Goal: Information Seeking & Learning: Learn about a topic

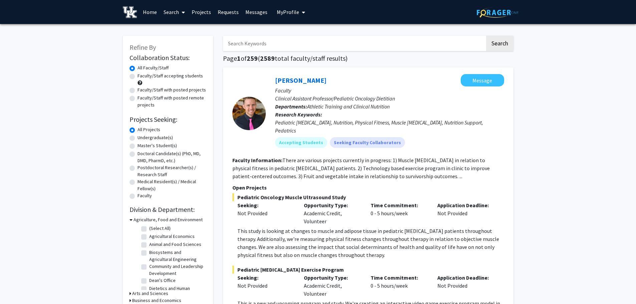
click at [156, 148] on label "Master's Student(s)" at bounding box center [157, 145] width 39 height 7
click at [142, 147] on input "Master's Student(s)" at bounding box center [140, 144] width 4 height 4
radio input "true"
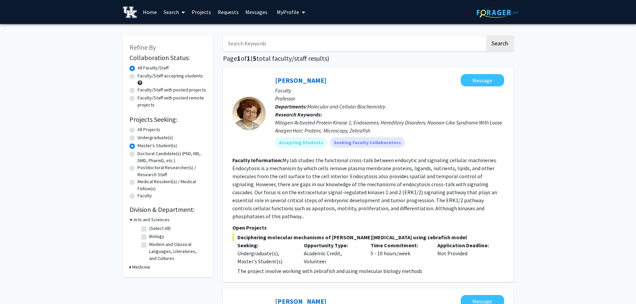
click at [287, 172] on section "Faculty Information: My lab studies the functional cross-talk between endocytic…" at bounding box center [368, 188] width 272 height 64
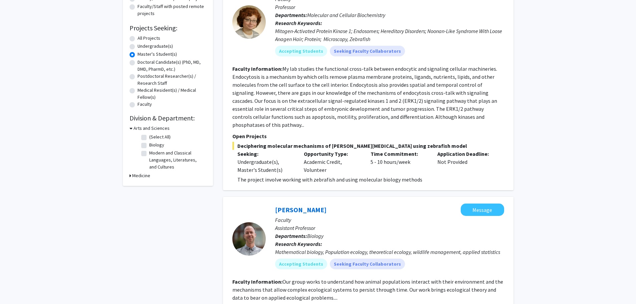
scroll to position [100, 0]
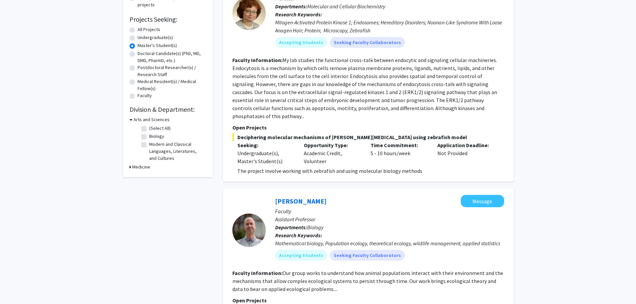
click at [329, 172] on div "[PERSON_NAME] Message Faculty Professor Departments: Molecular and Cellular Bio…" at bounding box center [368, 74] width 291 height 214
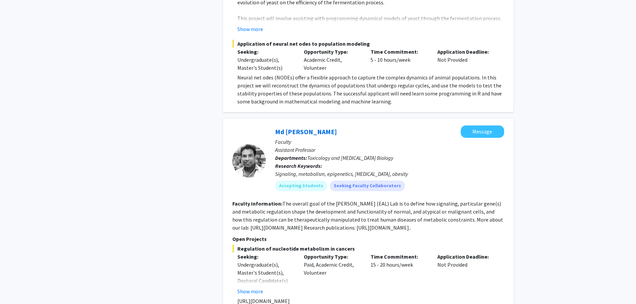
scroll to position [501, 0]
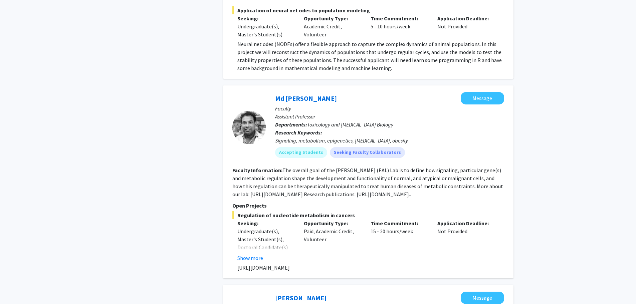
click at [141, 148] on div "Refine By Collaboration Status: Collaboration Status All Faculty/Staff Collabor…" at bounding box center [168, 305] width 100 height 1555
drag, startPoint x: 324, startPoint y: 259, endPoint x: 235, endPoint y: 260, distance: 88.8
click at [235, 264] on fg-read-more "[URL][DOMAIN_NAME]" at bounding box center [368, 268] width 272 height 8
copy p "[URL][DOMAIN_NAME]"
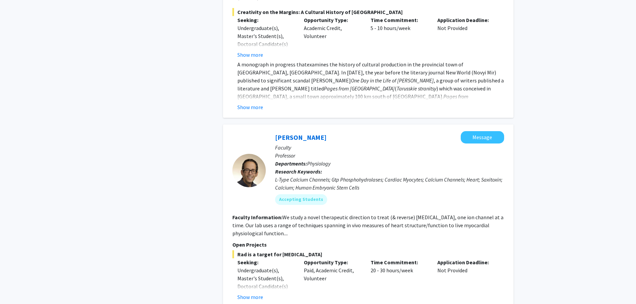
scroll to position [1269, 0]
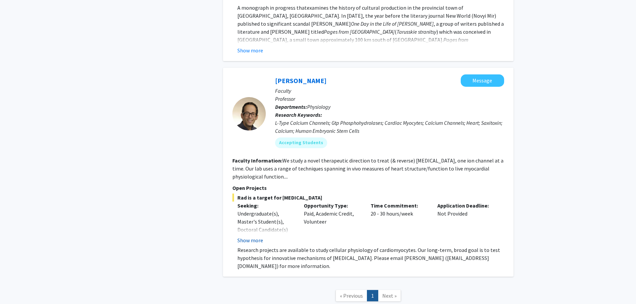
click at [247, 236] on button "Show more" at bounding box center [250, 240] width 26 height 8
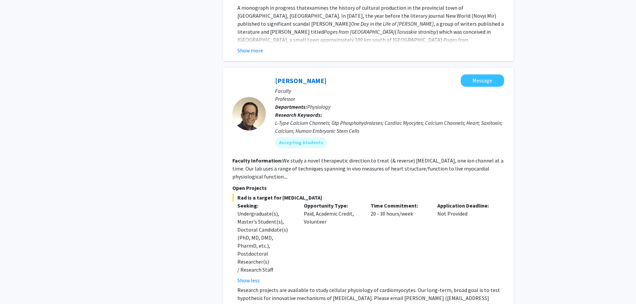
click at [242, 234] on div "Undergraduate(s), Master's Student(s), Doctoral Candidate(s) (PhD, MD, DMD, Pha…" at bounding box center [265, 242] width 57 height 64
drag, startPoint x: 92, startPoint y: 181, endPoint x: 100, endPoint y: 175, distance: 9.5
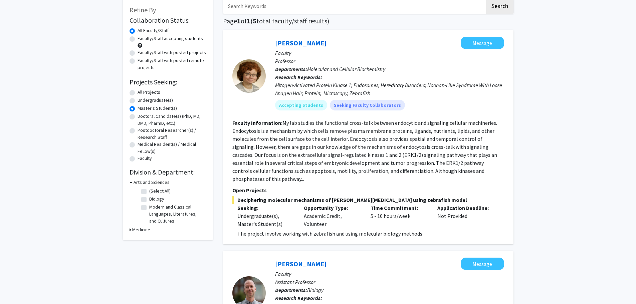
scroll to position [0, 0]
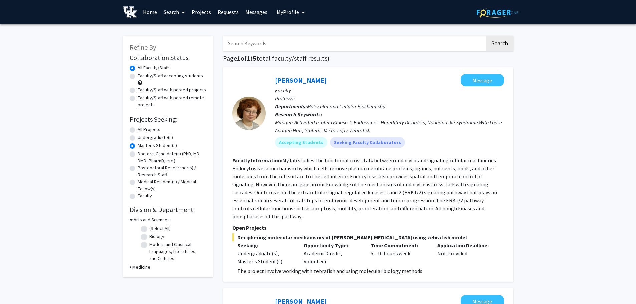
click at [138, 129] on label "All Projects" at bounding box center [149, 129] width 23 height 7
click at [138, 129] on input "All Projects" at bounding box center [140, 128] width 4 height 4
radio input "true"
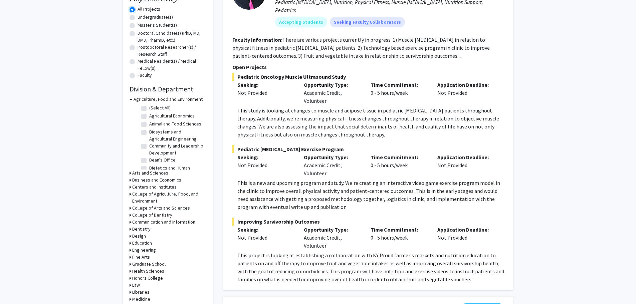
scroll to position [301, 0]
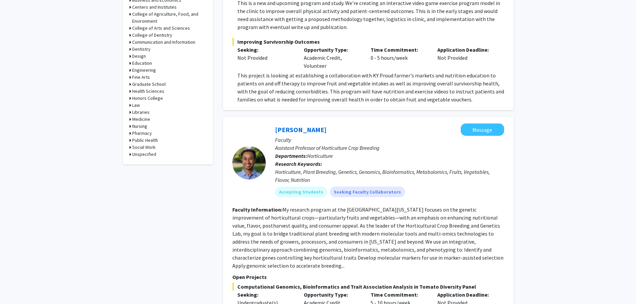
click at [145, 120] on h3 "Medicine" at bounding box center [141, 119] width 18 height 7
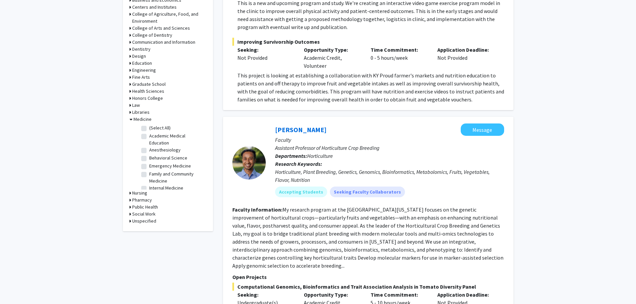
click at [163, 126] on label "(Select All)" at bounding box center [159, 128] width 21 height 7
click at [154, 126] on input "(Select All)" at bounding box center [151, 127] width 4 height 4
checkbox input "true"
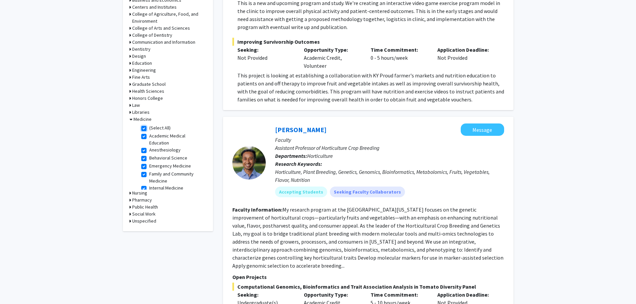
checkbox input "true"
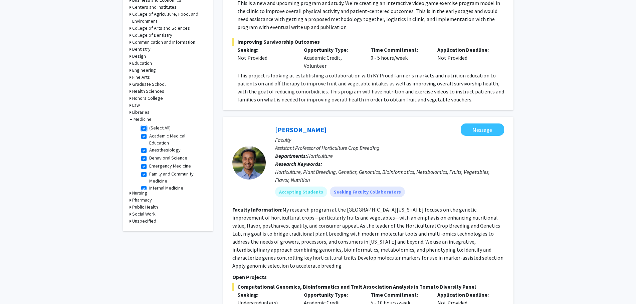
checkbox input "true"
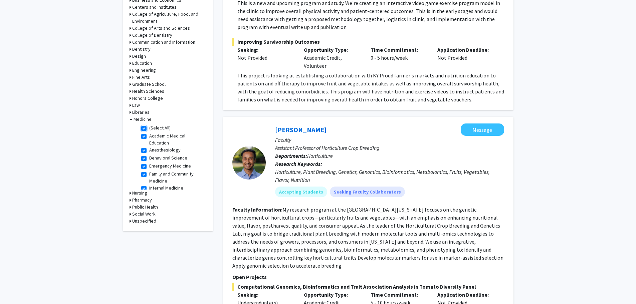
checkbox input "true"
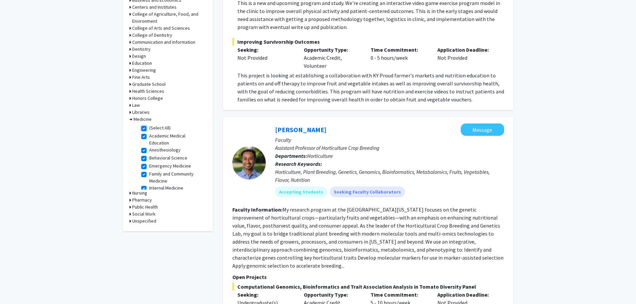
checkbox input "true"
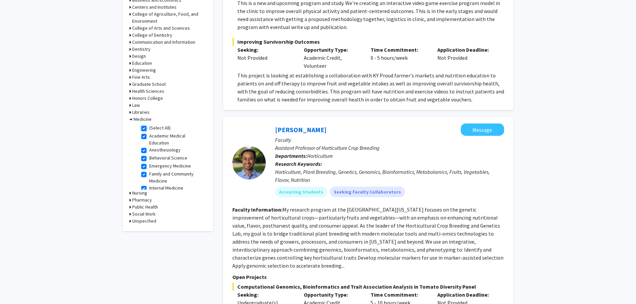
checkbox input "true"
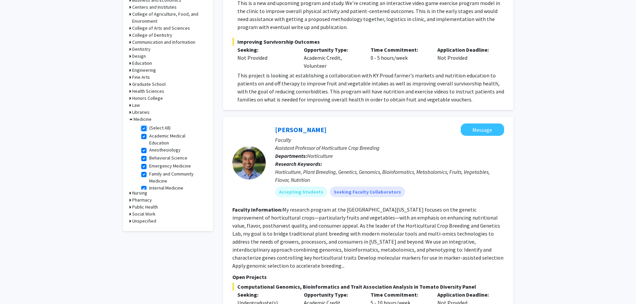
checkbox input "true"
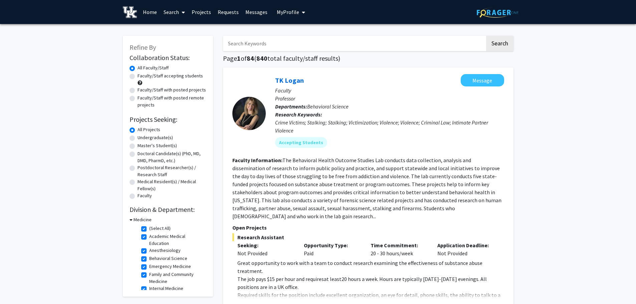
click at [353, 191] on fg-read-more "The Behavioral Health Outcome Studies Lab conducts data collection, analysis an…" at bounding box center [366, 188] width 269 height 63
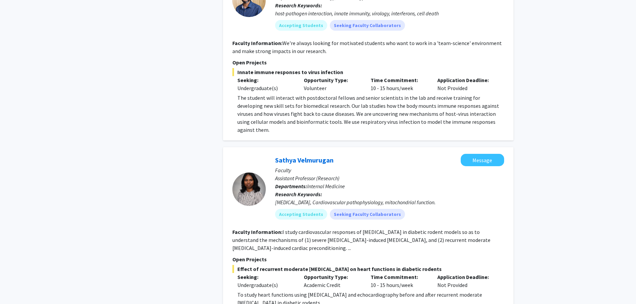
scroll to position [1169, 0]
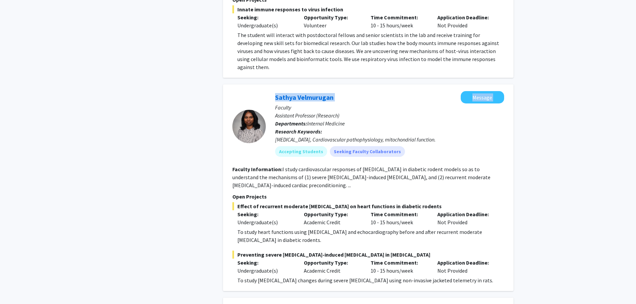
drag, startPoint x: 287, startPoint y: 75, endPoint x: 254, endPoint y: 78, distance: 33.2
click at [254, 91] on section "[PERSON_NAME] Message Faculty Assistant Professor (Research) Departments: Inter…" at bounding box center [368, 126] width 272 height 71
copy section "[PERSON_NAME] Message"
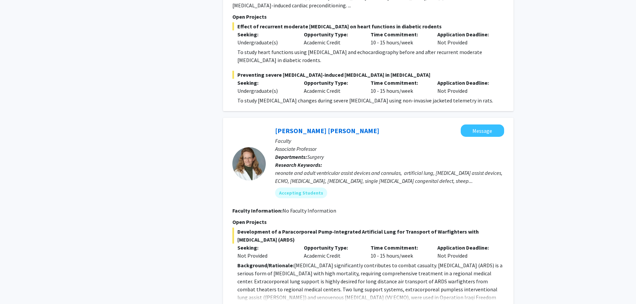
scroll to position [1369, 0]
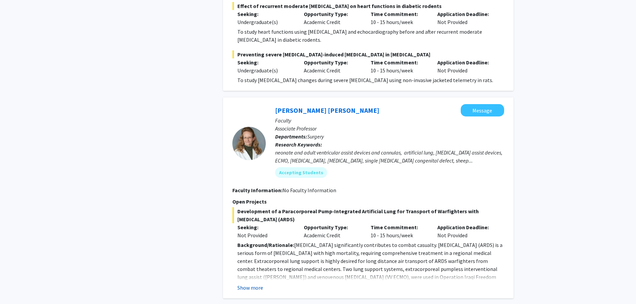
click at [238, 284] on button "Show more" at bounding box center [250, 288] width 26 height 8
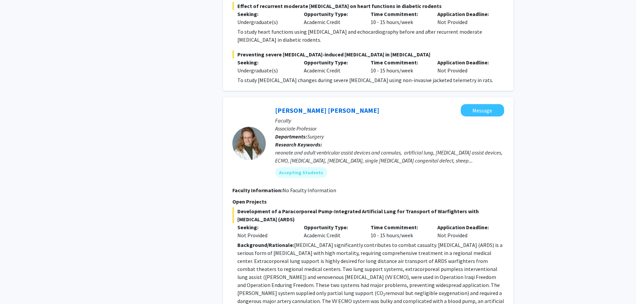
click at [24, 233] on div "Refine By Collaboration Status: Collaboration Status All Faculty/Staff Collabor…" at bounding box center [318, 144] width 636 height 2979
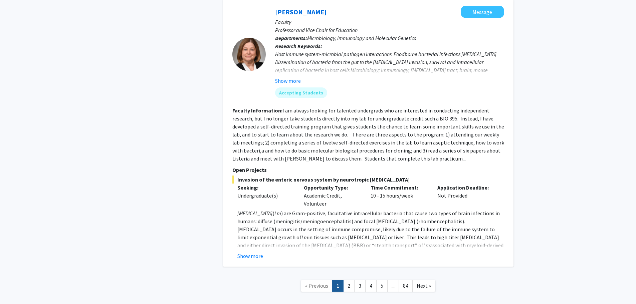
scroll to position [2686, 0]
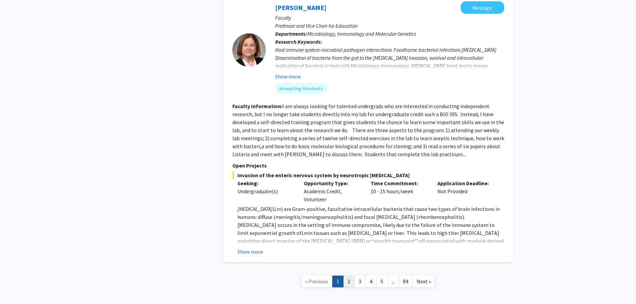
click at [352, 276] on link "2" at bounding box center [348, 282] width 11 height 12
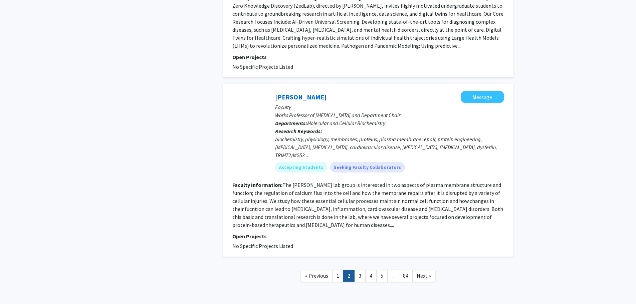
scroll to position [1508, 0]
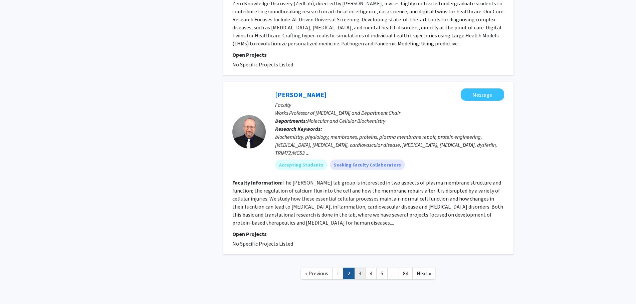
click at [361, 268] on link "3" at bounding box center [359, 274] width 11 height 12
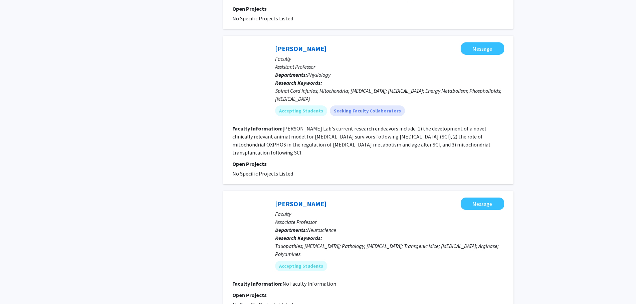
scroll to position [1369, 0]
